Goal: Task Accomplishment & Management: Use online tool/utility

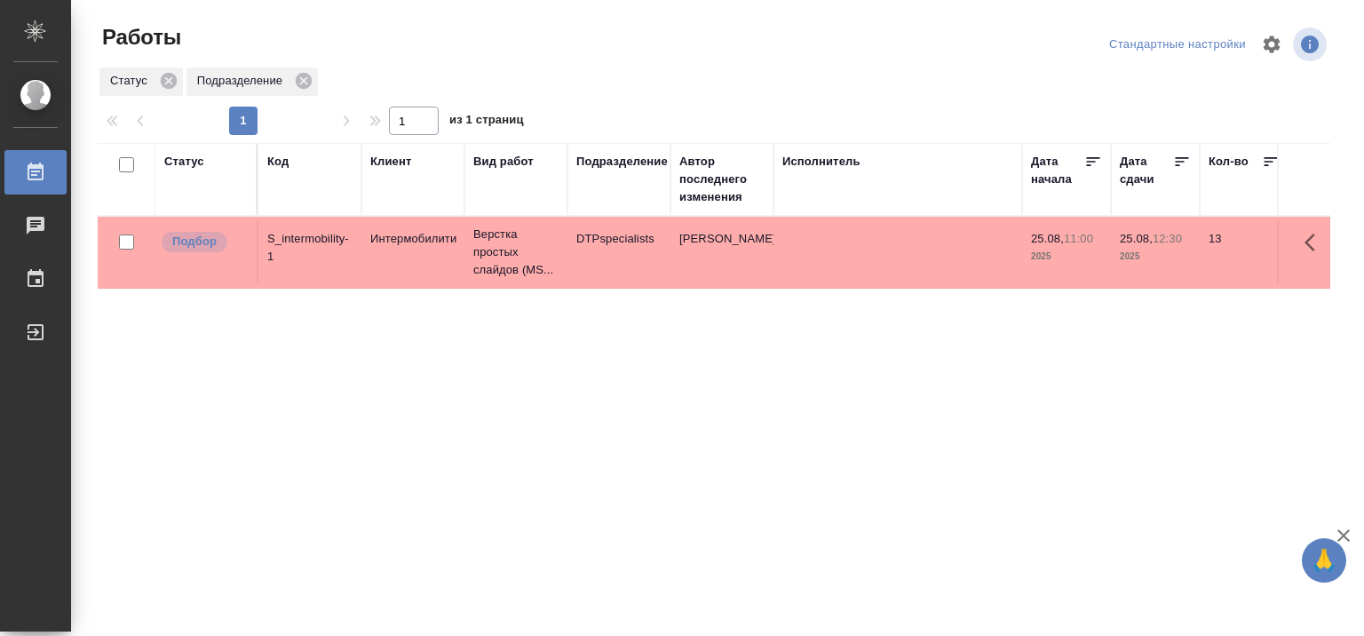
click at [831, 163] on div "Исполнитель" at bounding box center [822, 162] width 78 height 18
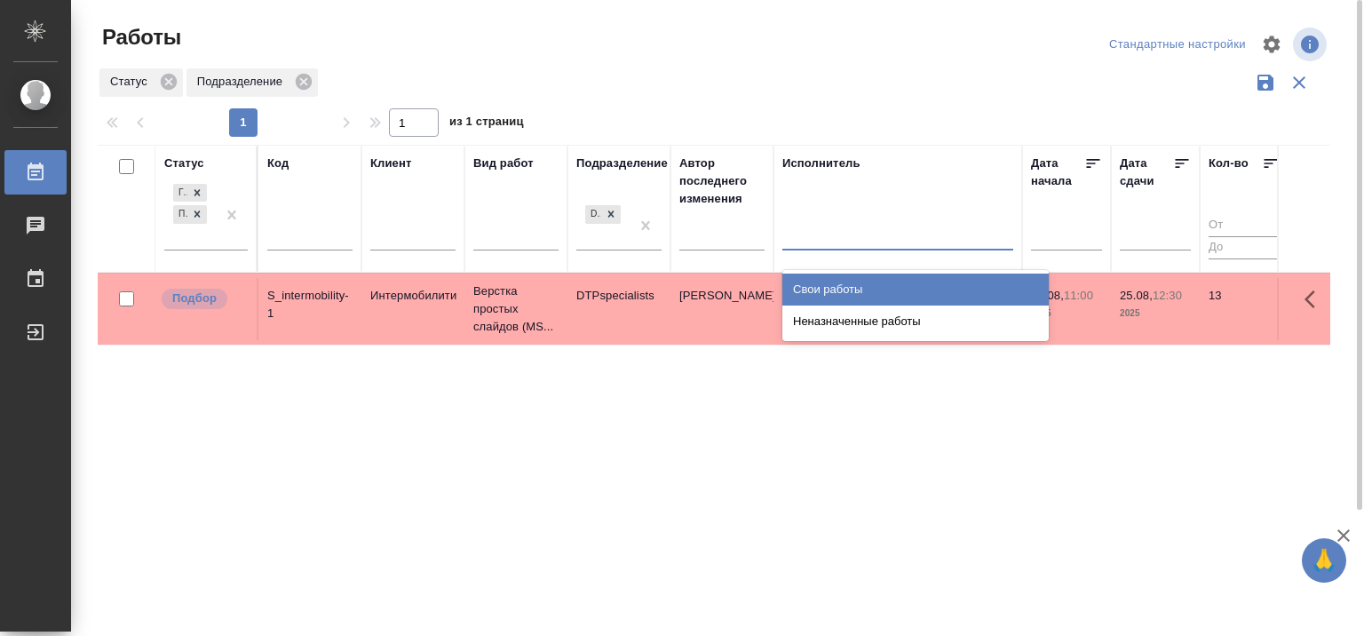
click at [831, 235] on div at bounding box center [898, 232] width 231 height 26
click at [841, 287] on div "Свои работы" at bounding box center [916, 290] width 266 height 32
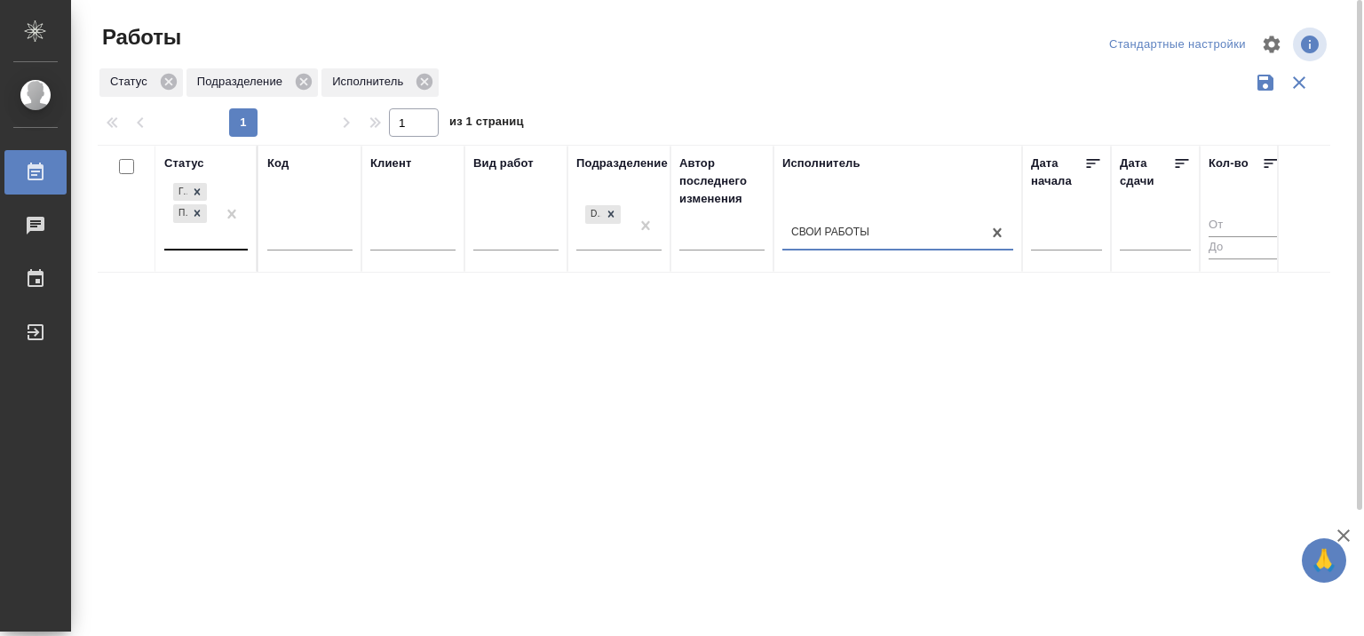
click at [193, 241] on div "Готов к работе Подбор" at bounding box center [190, 213] width 52 height 69
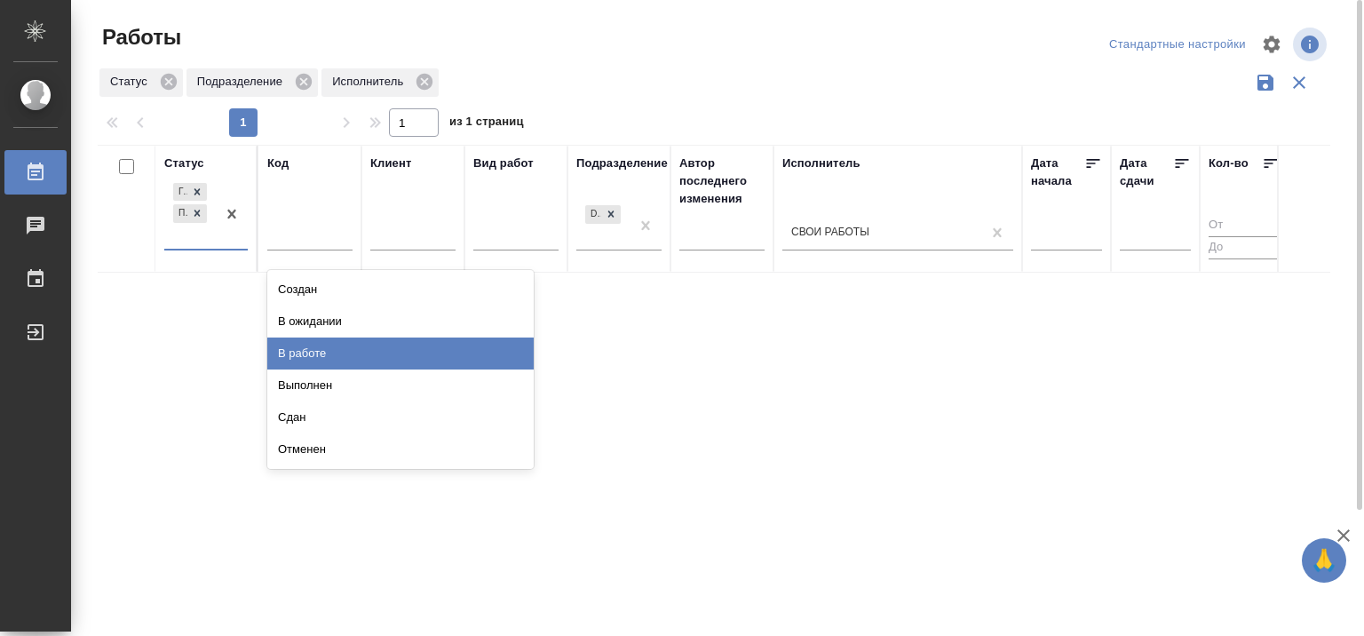
click at [306, 342] on div "В работе" at bounding box center [400, 354] width 266 height 32
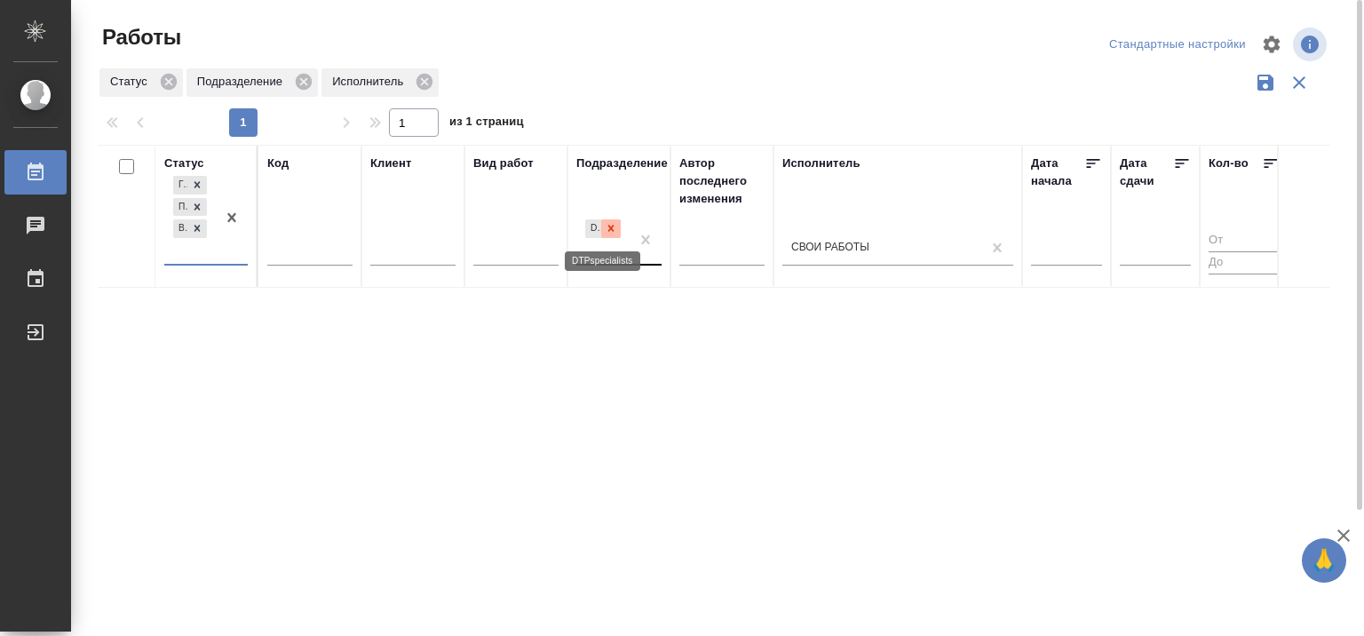
click at [612, 231] on icon at bounding box center [611, 228] width 12 height 12
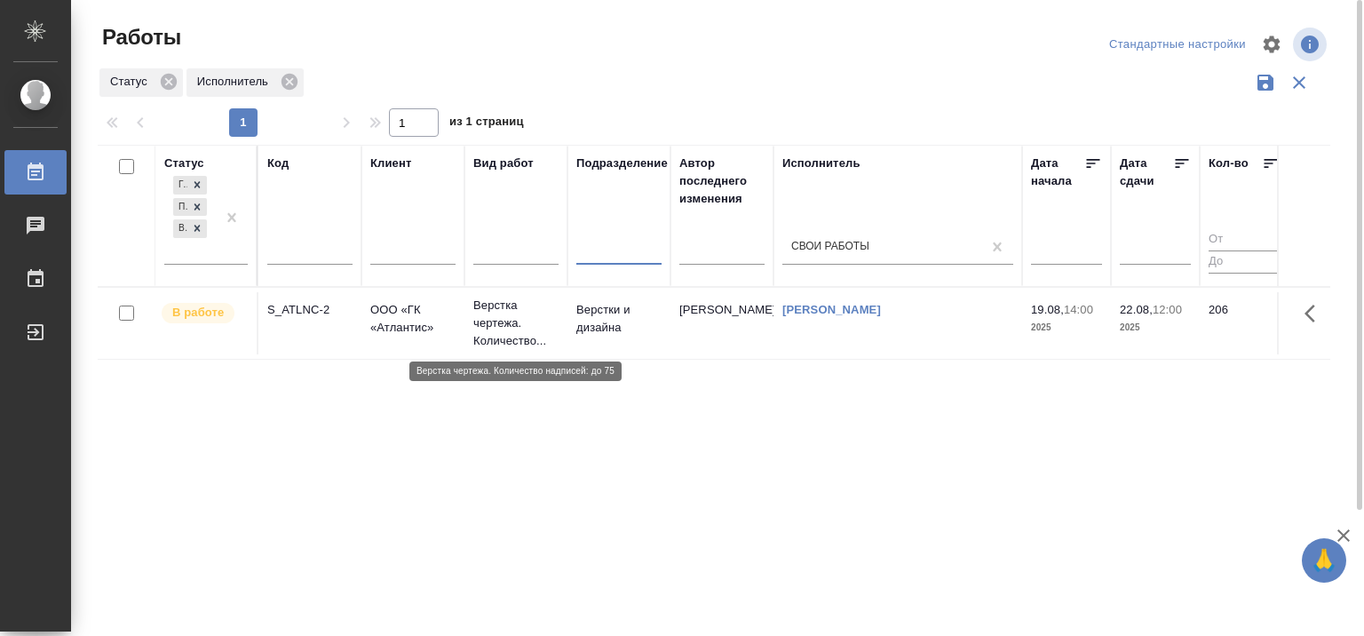
click at [496, 320] on p "Верстка чертежа. Количество..." at bounding box center [515, 323] width 85 height 53
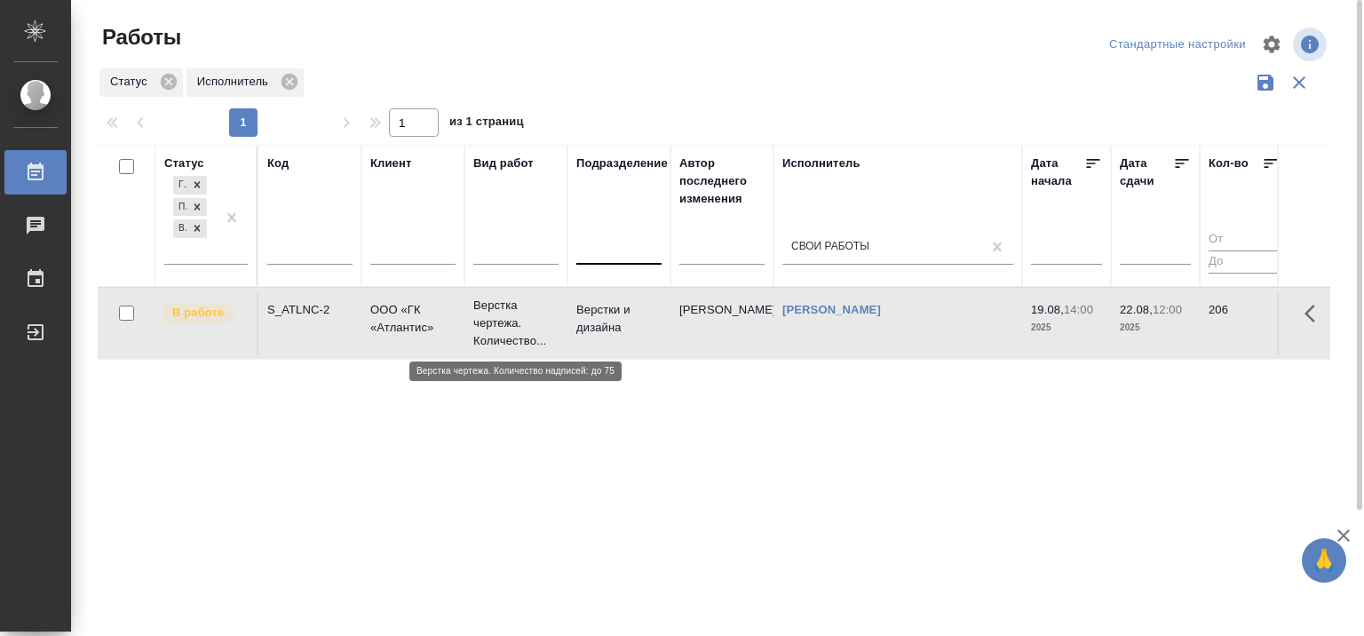
click at [496, 320] on p "Верстка чертежа. Количество..." at bounding box center [515, 323] width 85 height 53
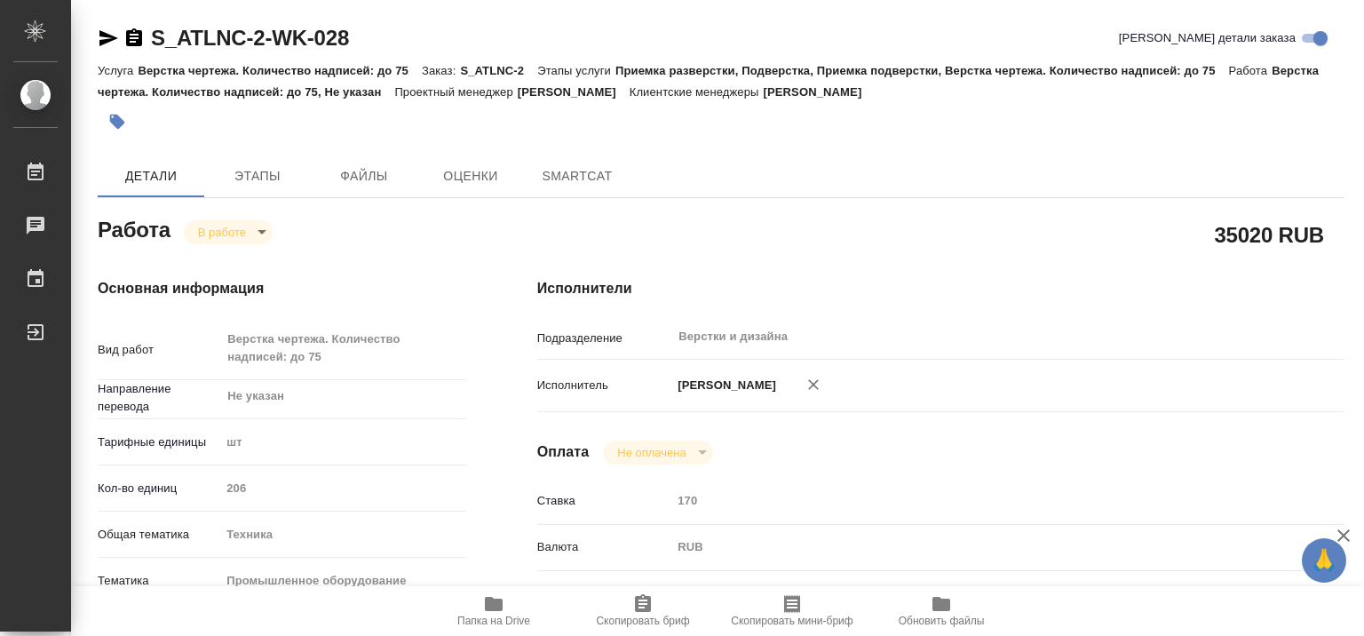
type textarea "x"
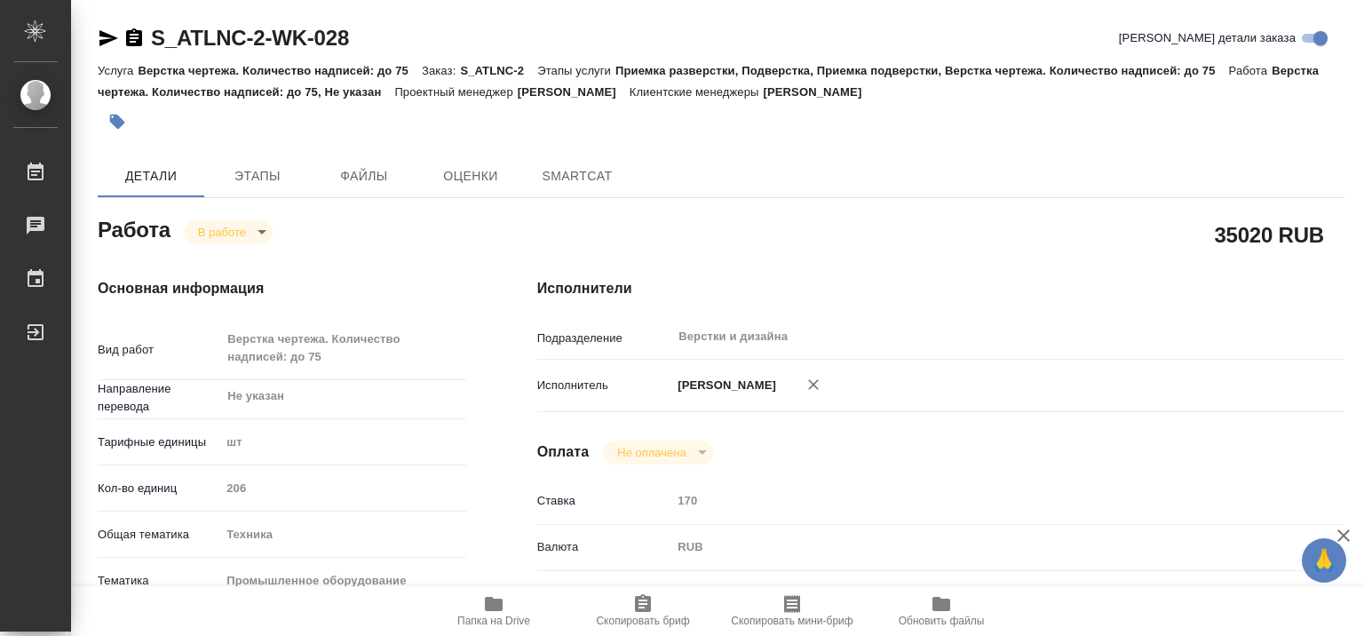
type textarea "x"
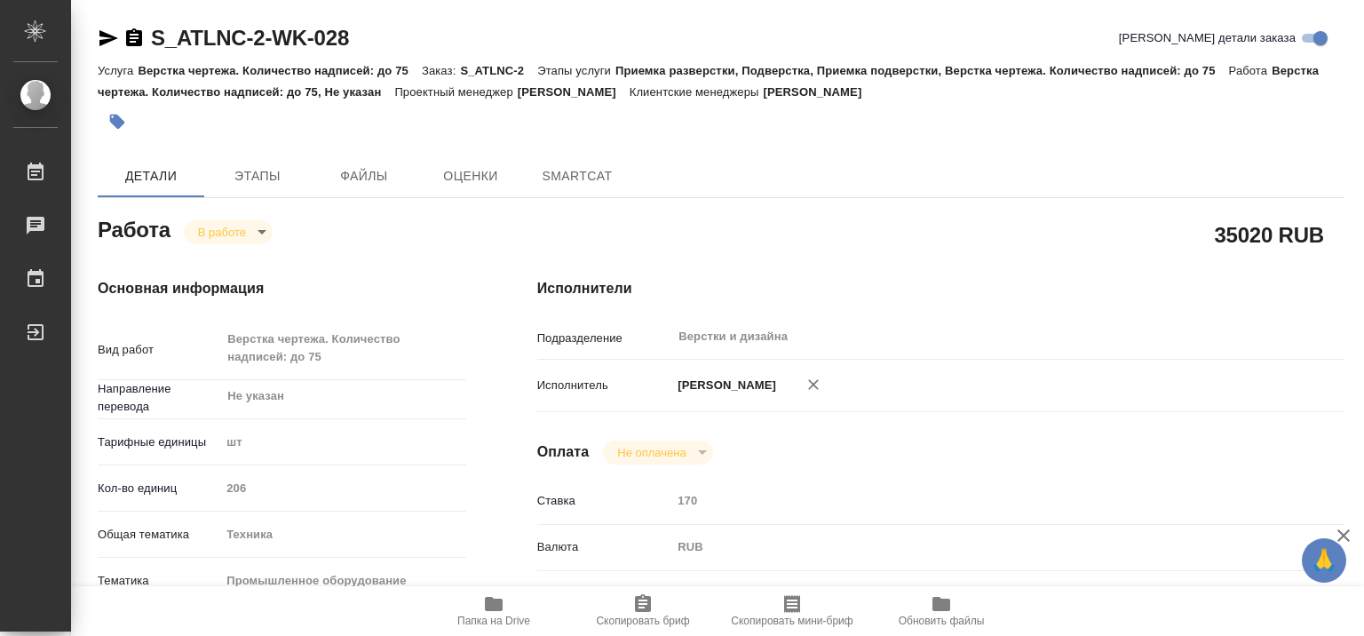
type textarea "x"
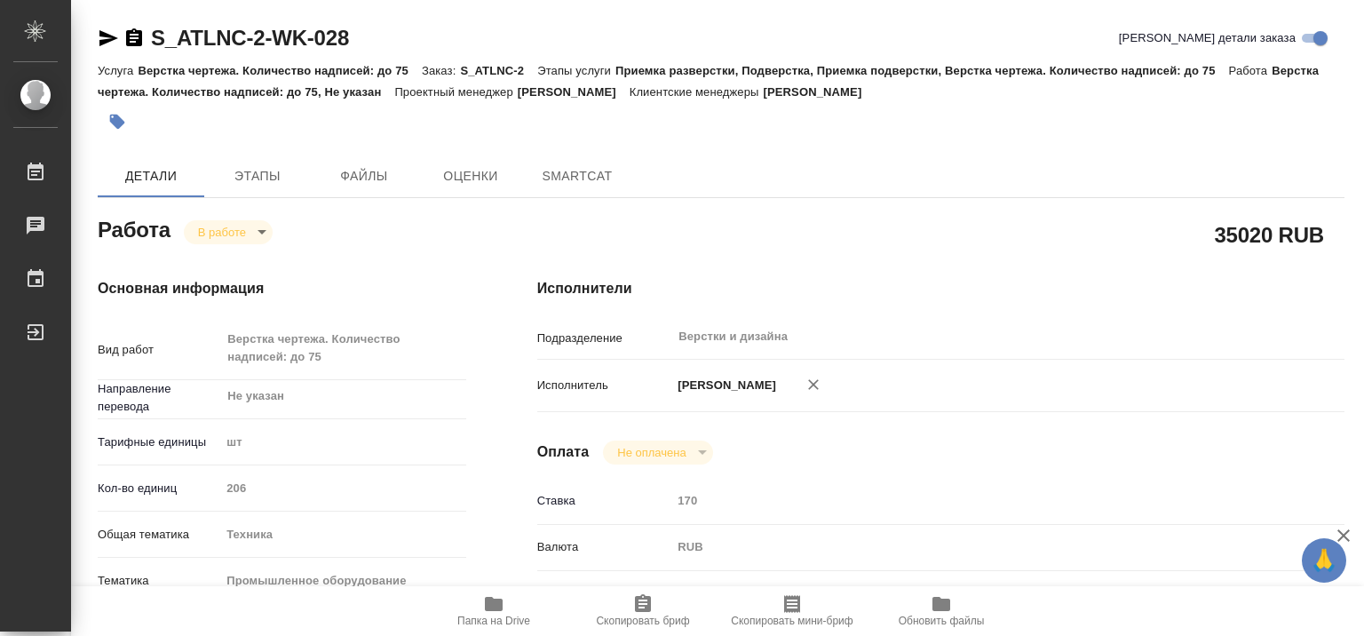
type textarea "x"
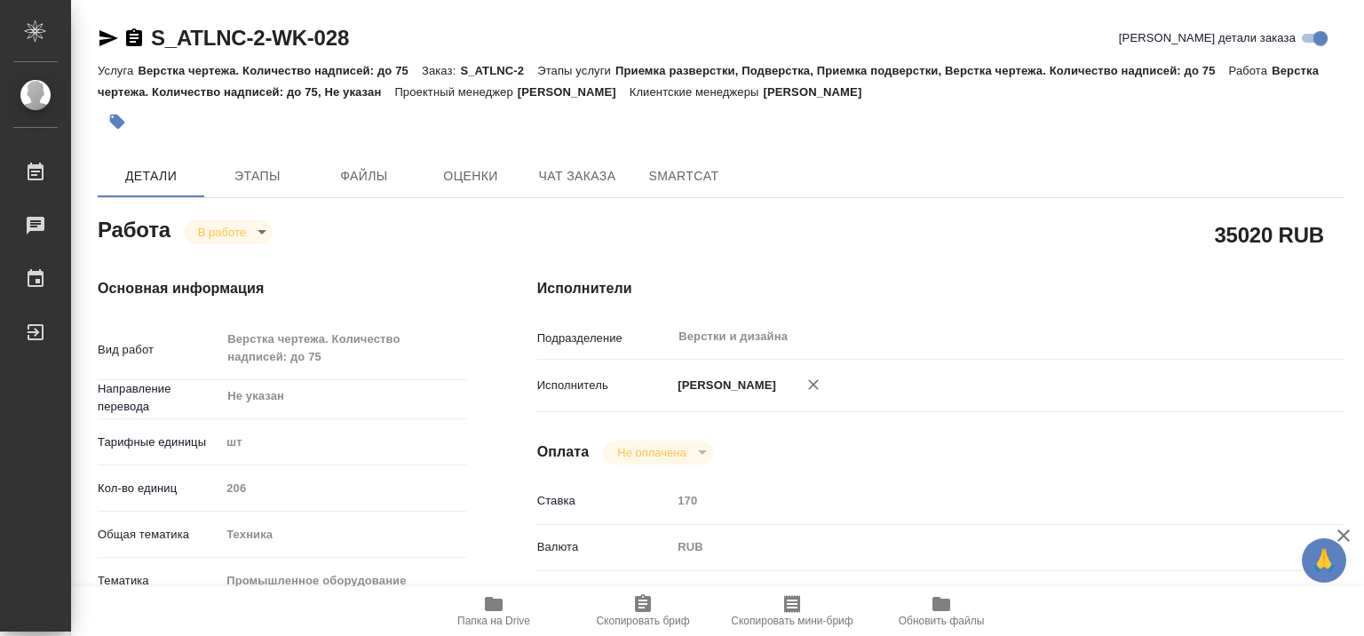
type textarea "x"
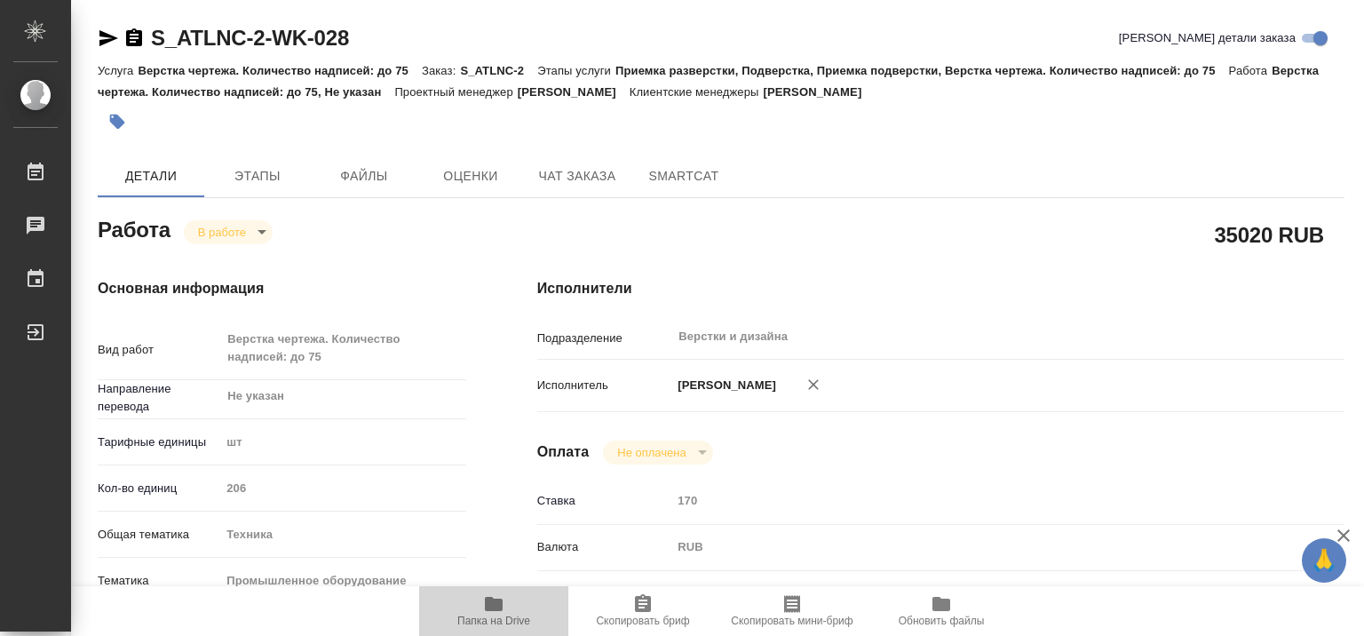
click at [492, 609] on icon "button" at bounding box center [494, 604] width 18 height 14
type textarea "x"
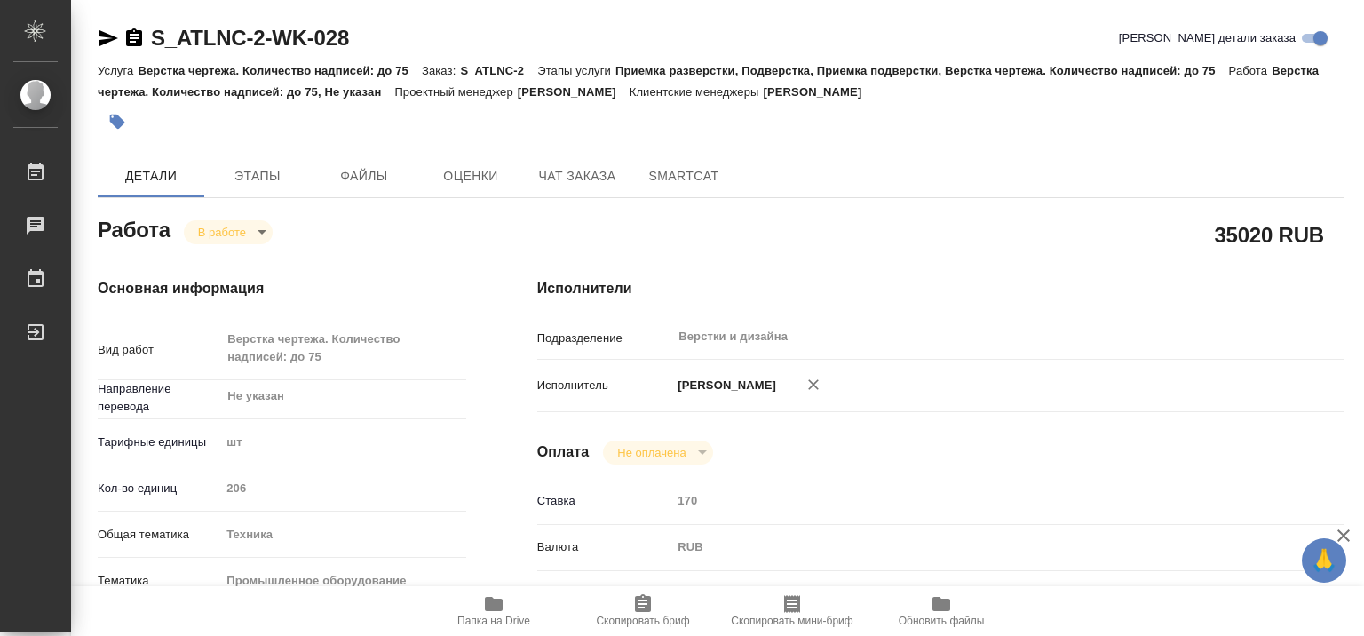
type textarea "x"
